Goal: Task Accomplishment & Management: Manage account settings

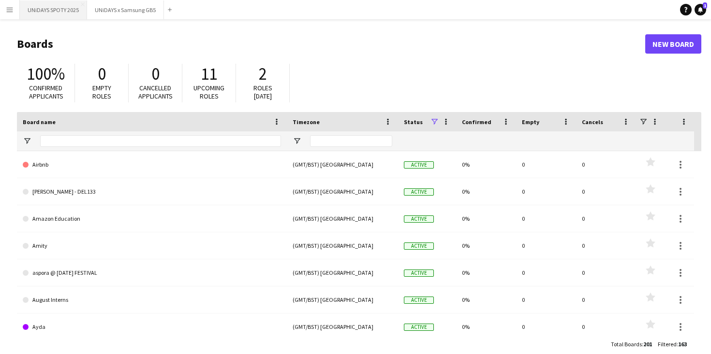
click at [70, 10] on button "UNiDAYS SPOTY 2025 Close" at bounding box center [53, 9] width 67 height 19
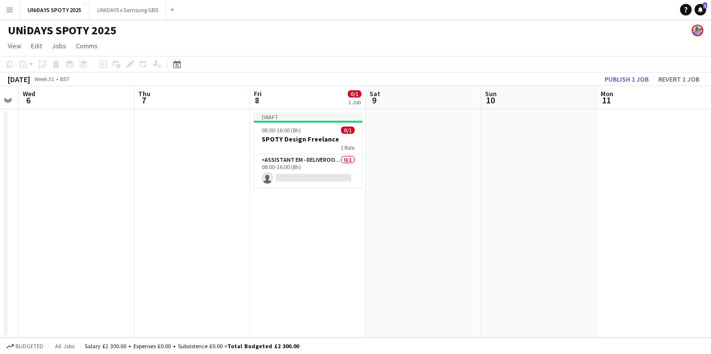
scroll to position [0, 345]
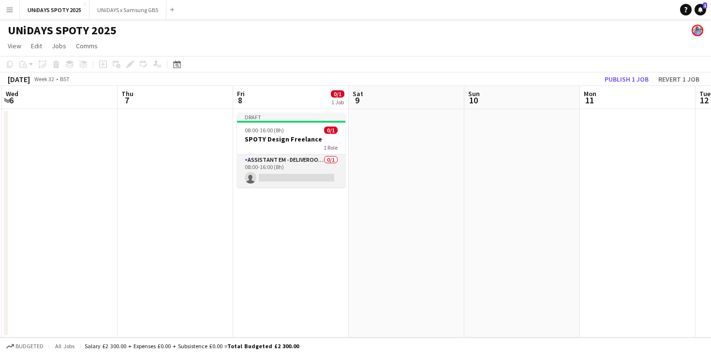
click at [299, 155] on app-card-role "Assistant EM - Deliveroo FR 0/1 08:00-16:00 (8h) single-neutral-actions" at bounding box center [291, 171] width 108 height 33
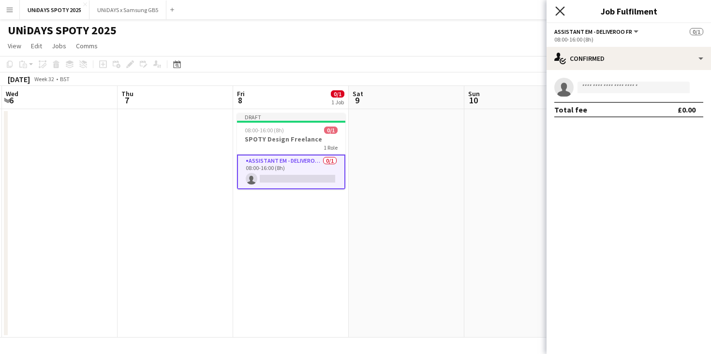
click at [561, 11] on icon "Close pop-in" at bounding box center [559, 10] width 9 height 9
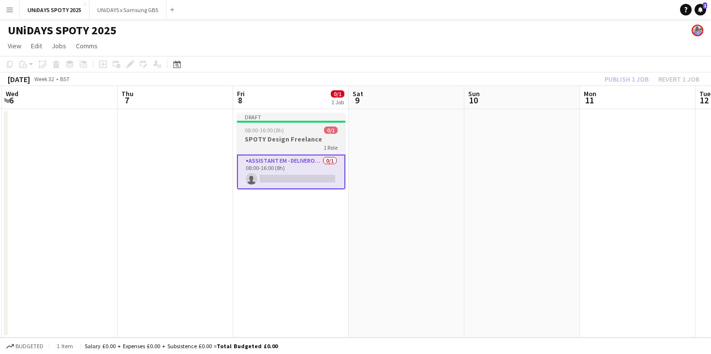
click at [310, 151] on app-job-card "Draft 08:00-16:00 (8h) 0/1 SPOTY Design Freelance 1 Role Assistant EM - Deliver…" at bounding box center [291, 151] width 108 height 76
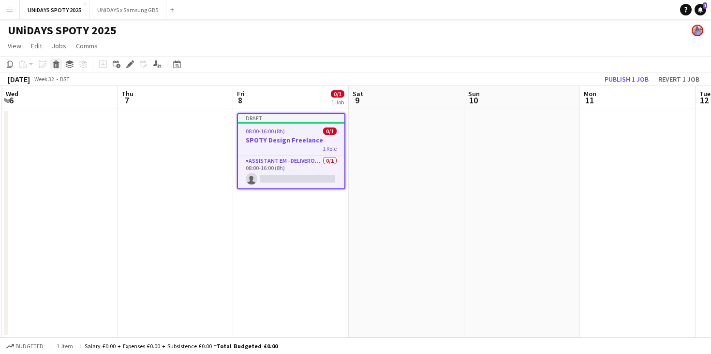
click at [56, 65] on icon at bounding box center [56, 65] width 5 height 5
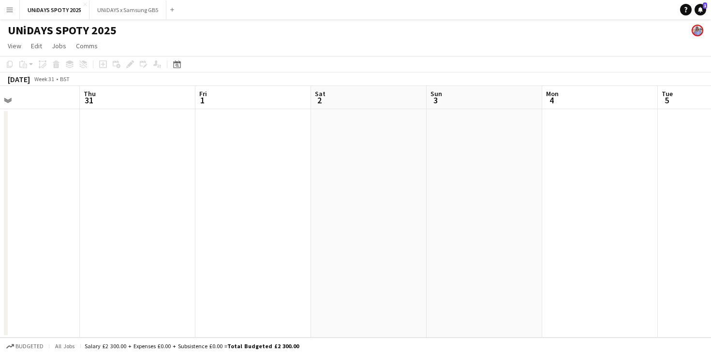
scroll to position [0, 237]
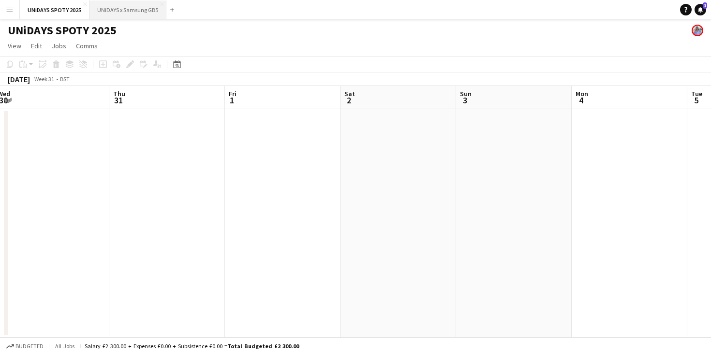
click at [122, 10] on button "UNiDAYS x Samsung GB5 Close" at bounding box center [127, 9] width 77 height 19
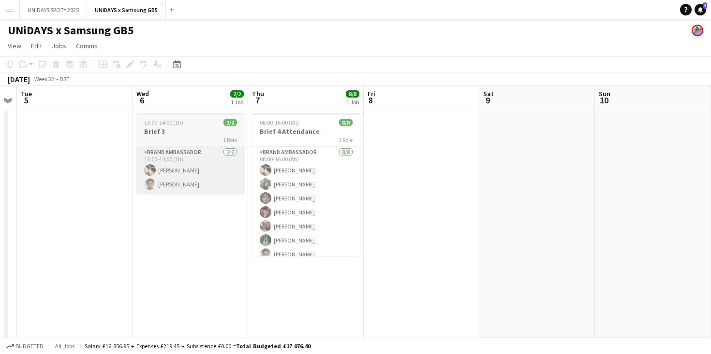
scroll to position [0, 197]
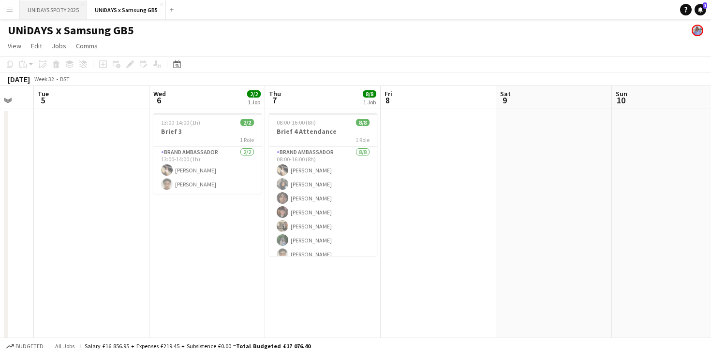
click at [48, 6] on button "UNiDAYS SPOTY 2025 Close" at bounding box center [53, 9] width 67 height 19
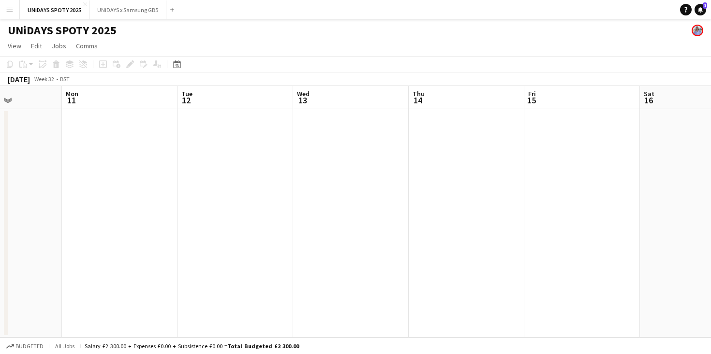
scroll to position [0, 232]
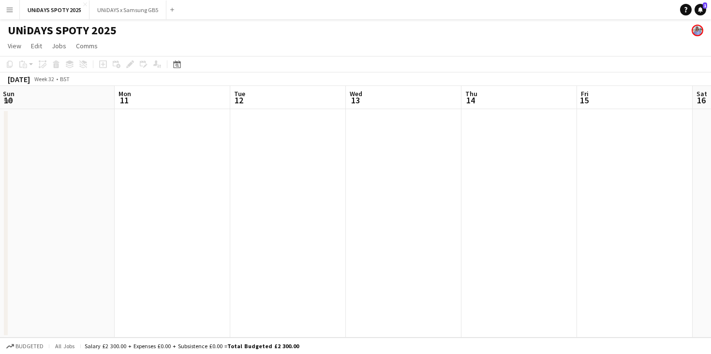
click at [199, 152] on app-date-cell at bounding box center [173, 223] width 116 height 229
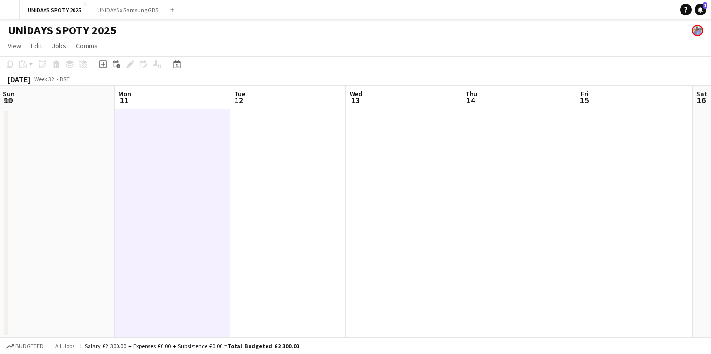
click at [104, 65] on icon "Add job" at bounding box center [103, 64] width 8 height 8
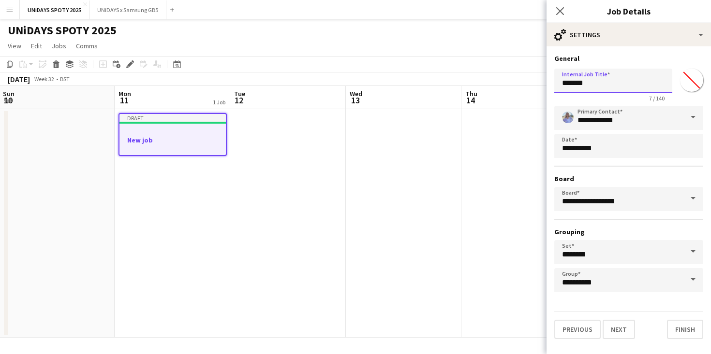
click at [575, 84] on input "*******" at bounding box center [613, 81] width 118 height 24
type input "**********"
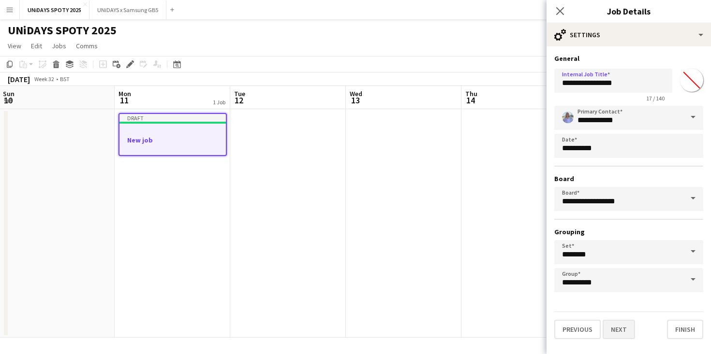
click at [623, 326] on button "Next" at bounding box center [619, 329] width 32 height 19
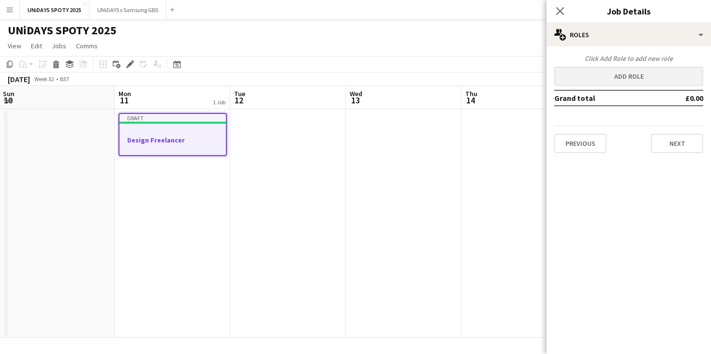
click at [609, 74] on button "Add role" at bounding box center [628, 76] width 149 height 19
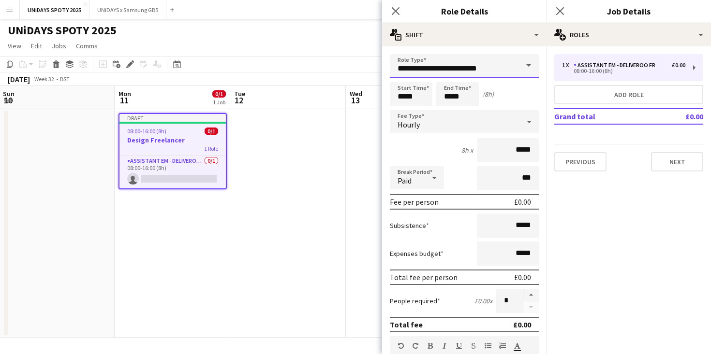
click at [500, 61] on input "**********" at bounding box center [464, 66] width 149 height 24
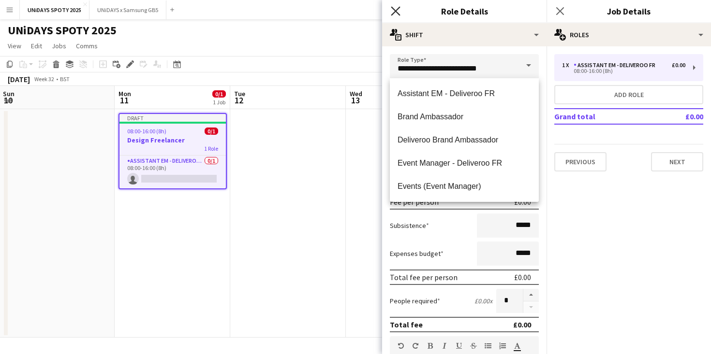
click at [397, 12] on icon "Close pop-in" at bounding box center [395, 10] width 9 height 9
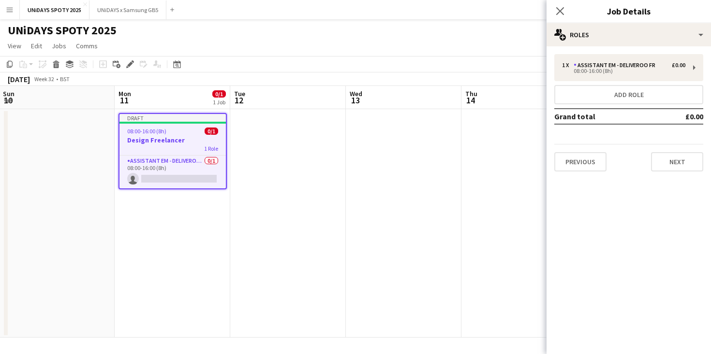
click at [198, 138] on h3 "Design Freelancer" at bounding box center [172, 140] width 106 height 9
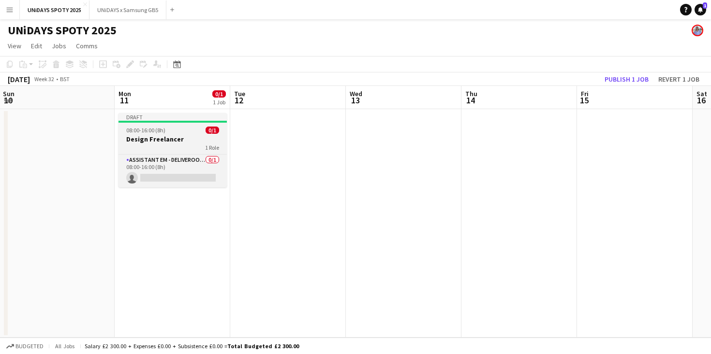
click at [200, 138] on h3 "Design Freelancer" at bounding box center [172, 139] width 108 height 9
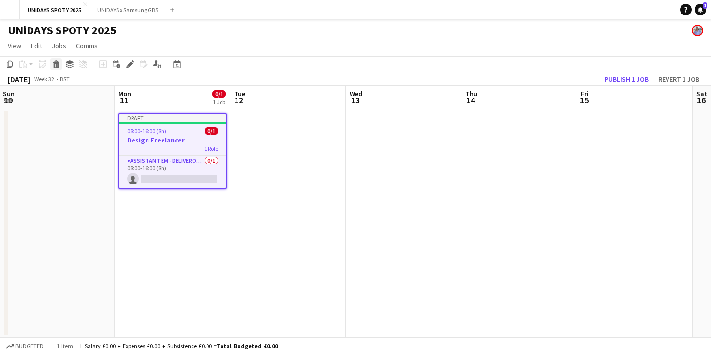
click at [57, 64] on icon "Delete" at bounding box center [56, 64] width 8 height 8
